Goal: Information Seeking & Learning: Learn about a topic

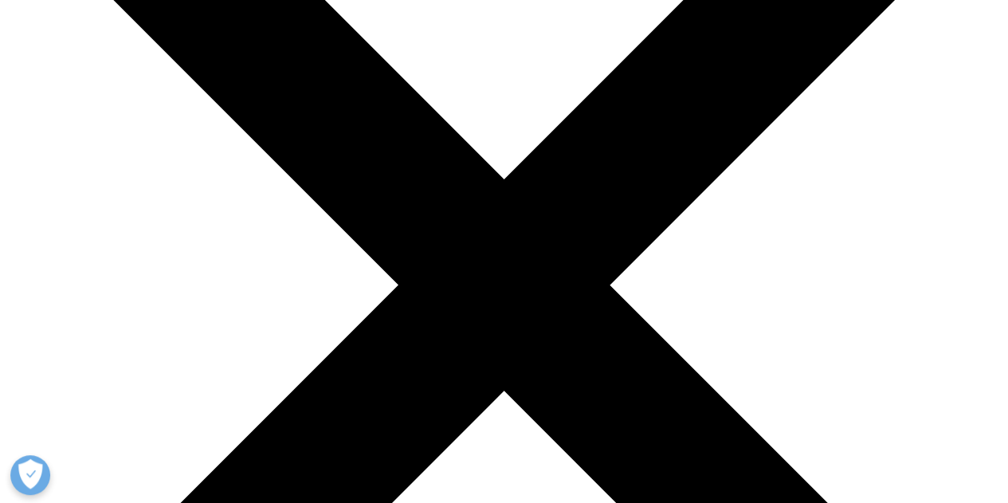
scroll to position [187, 0]
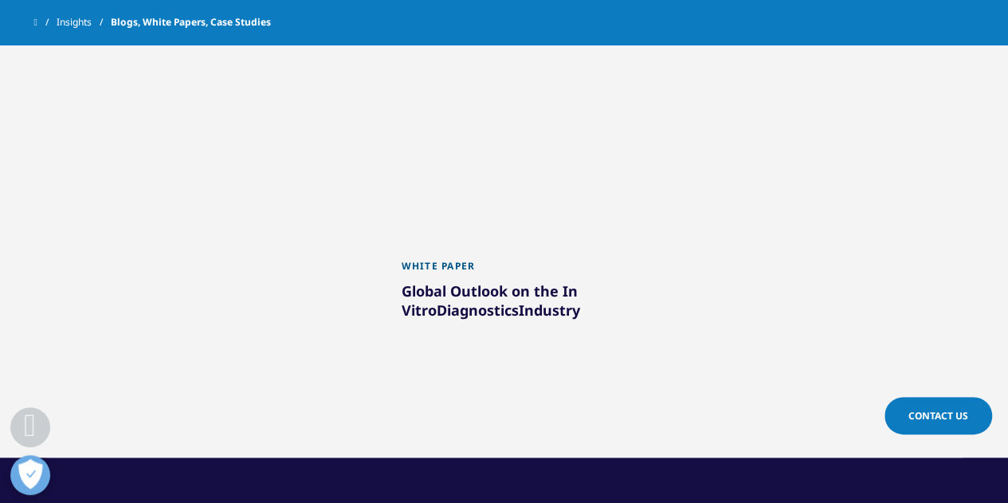
scroll to position [1434, 0]
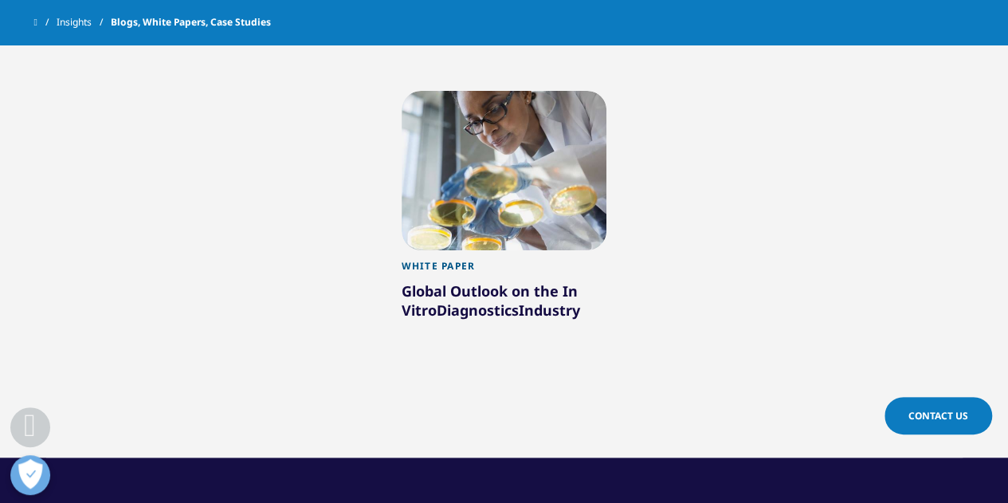
click at [532, 193] on div at bounding box center [505, 170] width 206 height 159
click at [513, 139] on div at bounding box center [505, 170] width 206 height 159
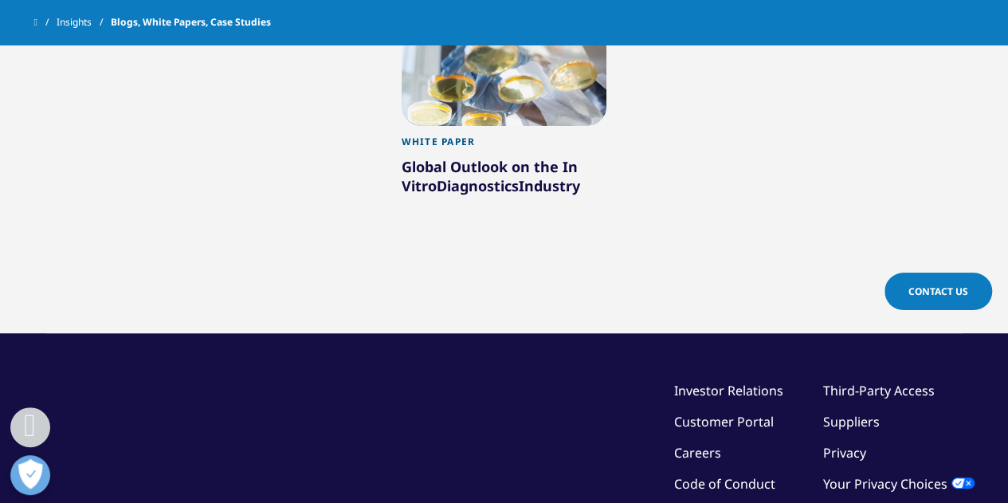
scroll to position [1559, 0]
click at [535, 157] on div "Global Outlook on the In Vitro Diagnostics Industry" at bounding box center [505, 179] width 206 height 45
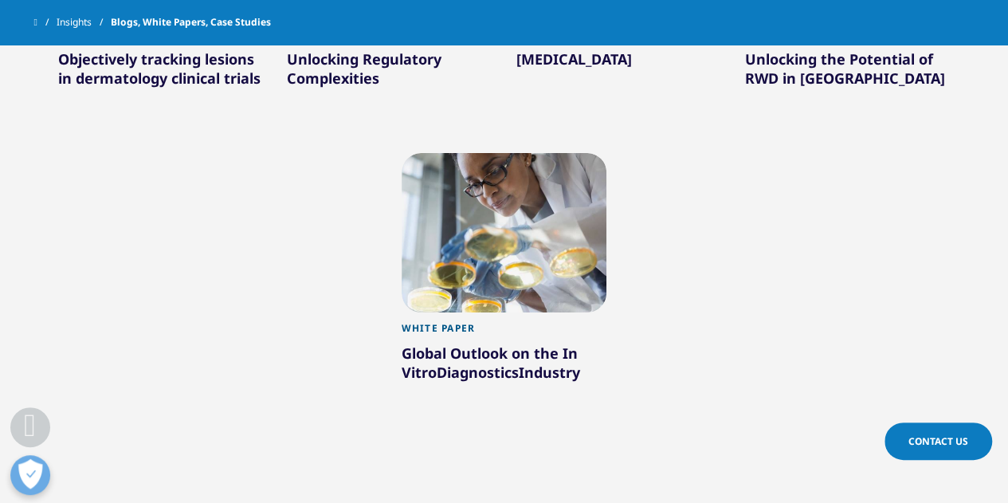
scroll to position [1370, 0]
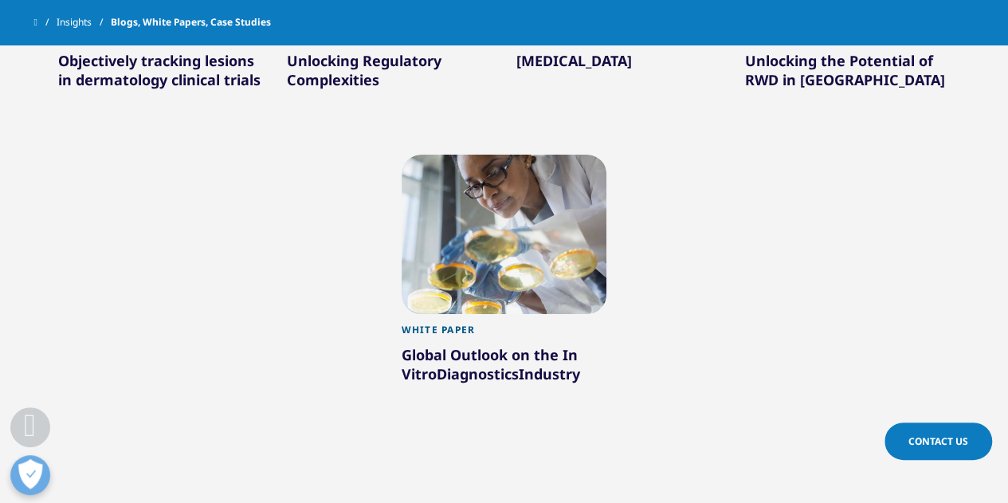
click at [542, 171] on div at bounding box center [505, 234] width 206 height 159
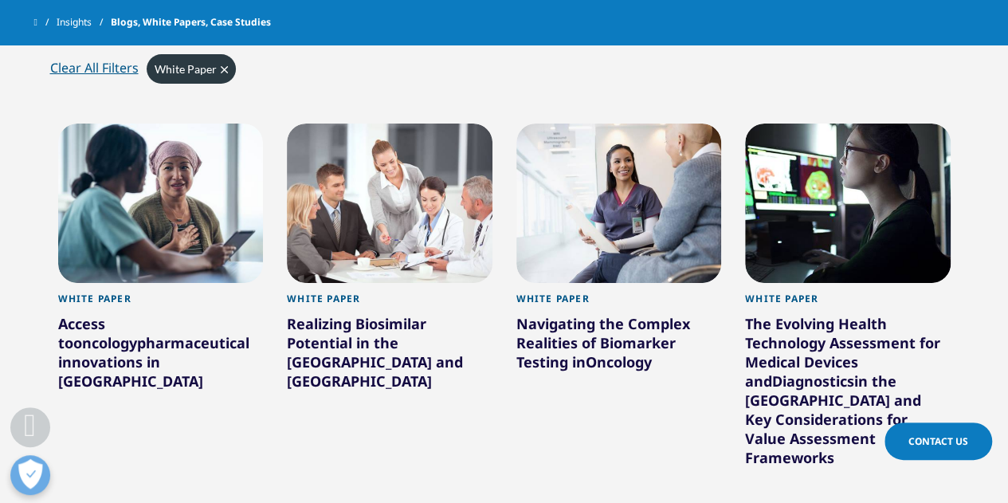
scroll to position [696, 0]
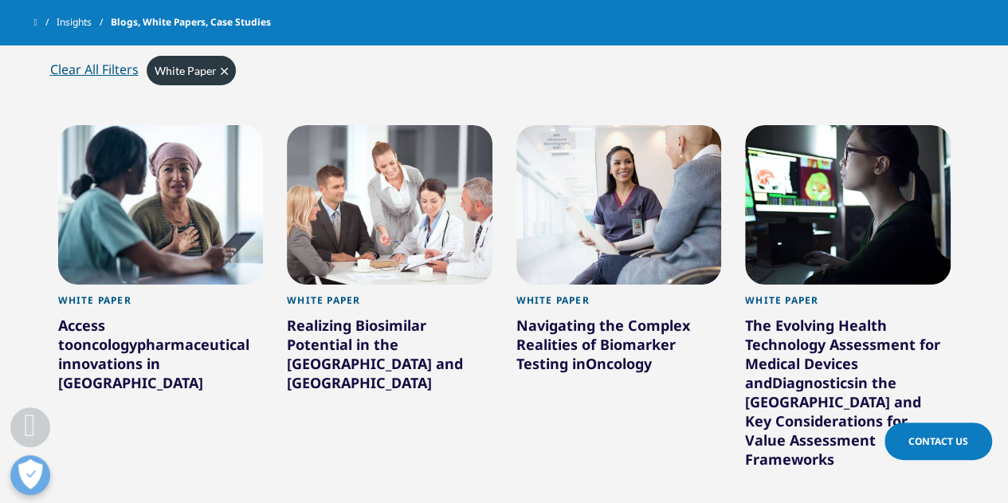
click at [616, 232] on div at bounding box center [619, 204] width 206 height 159
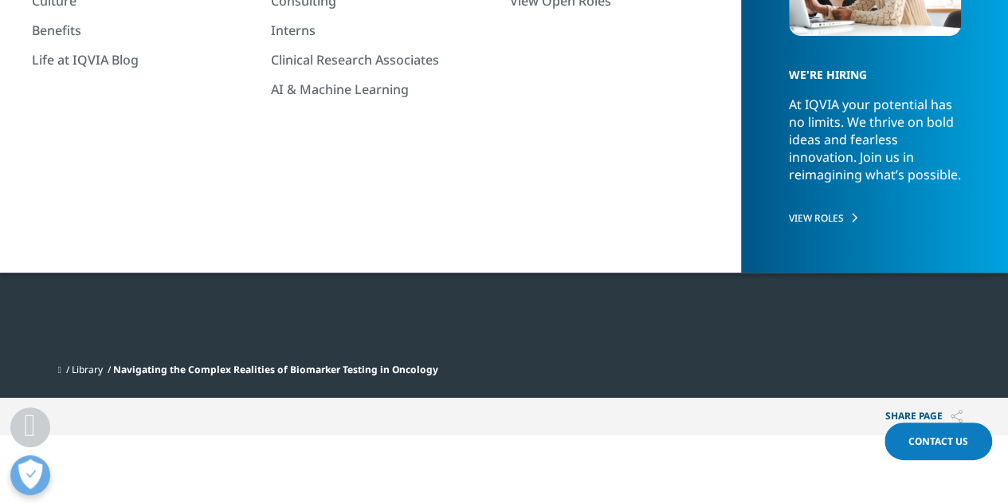
click at [555, 194] on div "[DATE]" at bounding box center [307, 186] width 547 height 19
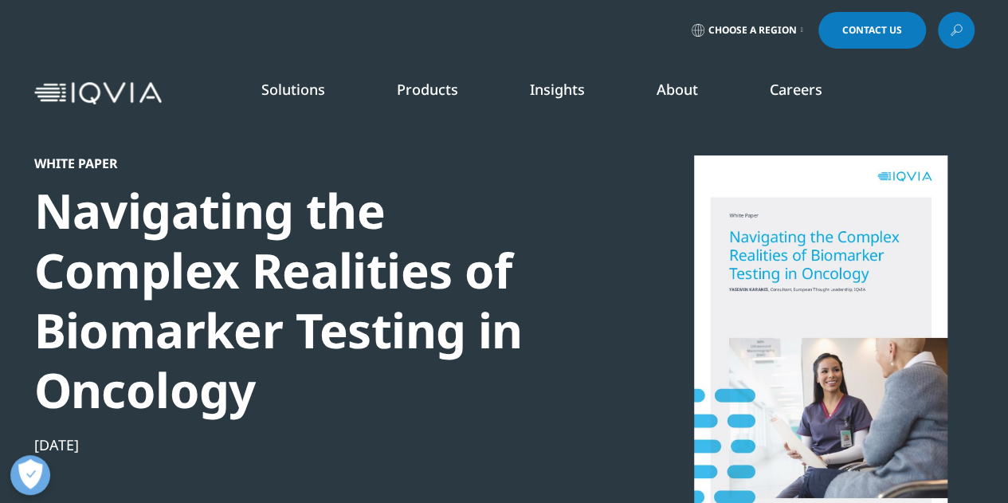
scroll to position [41, 0]
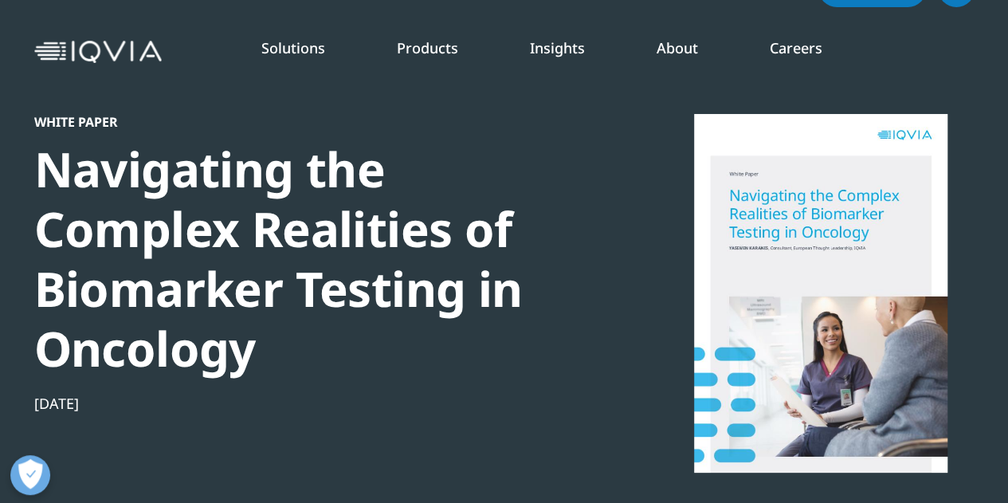
click at [868, 237] on div at bounding box center [821, 293] width 308 height 359
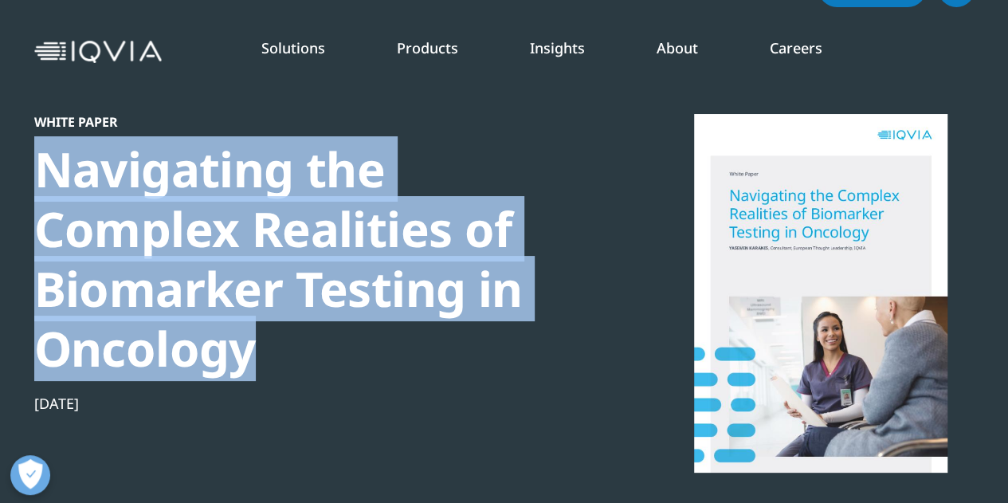
drag, startPoint x: 37, startPoint y: 174, endPoint x: 266, endPoint y: 351, distance: 289.6
click at [266, 351] on div "Navigating the Complex Realities of Biomarker Testing in Oncology" at bounding box center [307, 258] width 547 height 239
copy div "Navigating the Complex Realities of Biomarker Testing in Oncology"
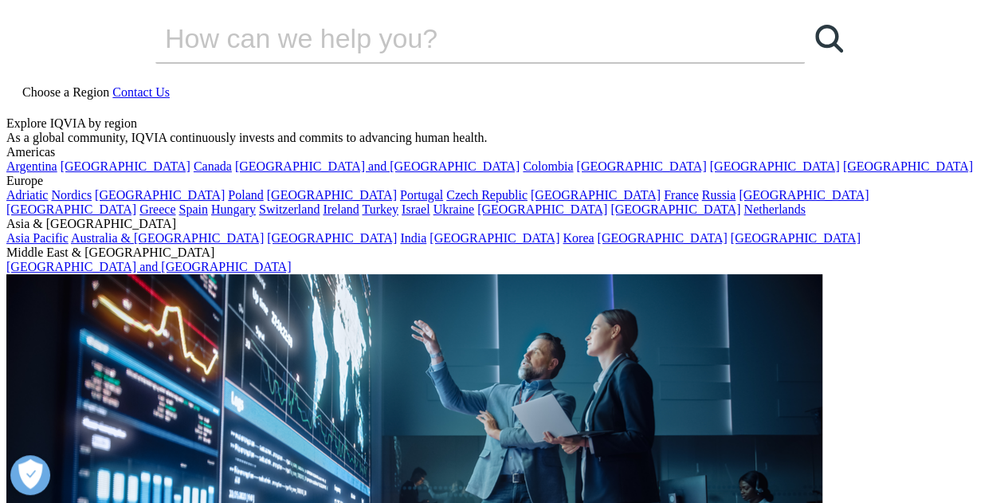
scroll to position [616, 940]
